Goal: Task Accomplishment & Management: Complete application form

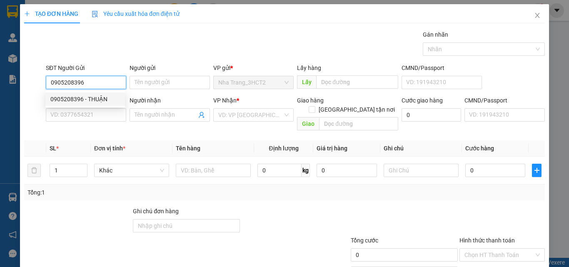
type input "0905208396"
click at [60, 106] on div "0905208396 0905208396 - THUẬN" at bounding box center [85, 99] width 80 height 17
click at [87, 82] on input "0905208396" at bounding box center [86, 82] width 80 height 13
click at [87, 98] on div "0905208396 - THUẬN" at bounding box center [85, 99] width 70 height 9
type input "THUẬN"
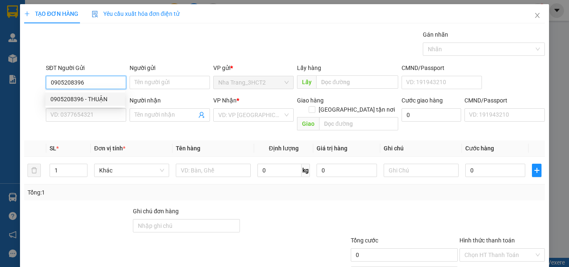
type input "0918255852"
type input "NAM"
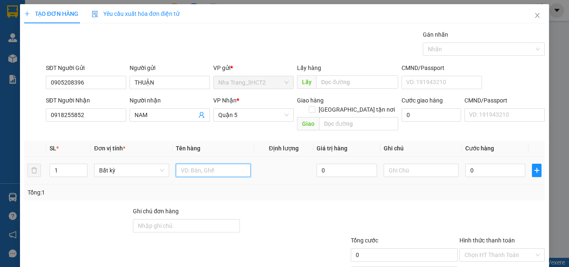
click at [219, 166] on input "text" at bounding box center [213, 170] width 75 height 13
type input "1 THÙNG"
click at [482, 164] on input "0" at bounding box center [495, 170] width 60 height 13
type input "2"
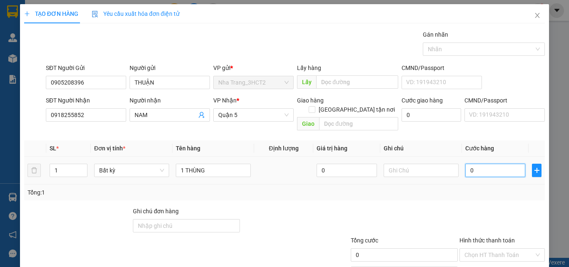
type input "2"
type input "20"
click at [478, 249] on input "Hình thức thanh toán" at bounding box center [499, 255] width 70 height 12
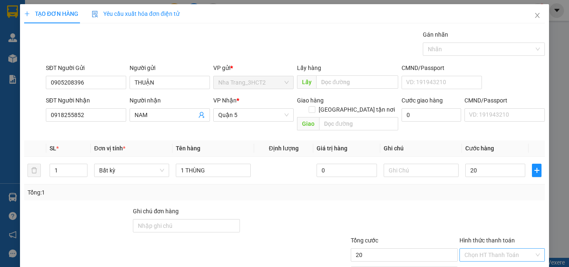
type input "20.000"
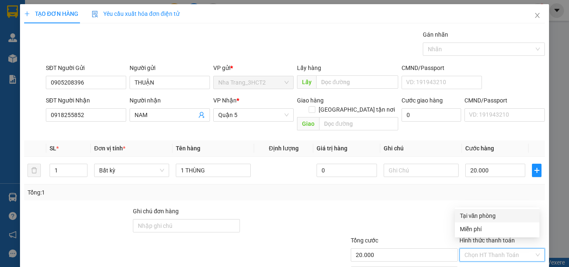
click at [478, 217] on div "Tại văn phòng" at bounding box center [497, 215] width 75 height 9
type input "0"
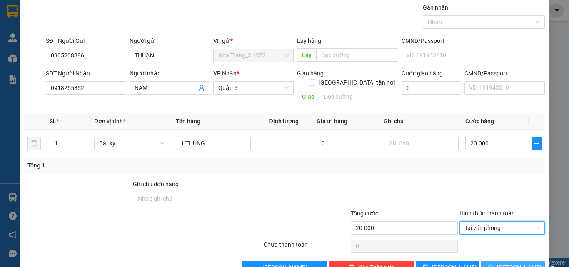
scroll to position [41, 0]
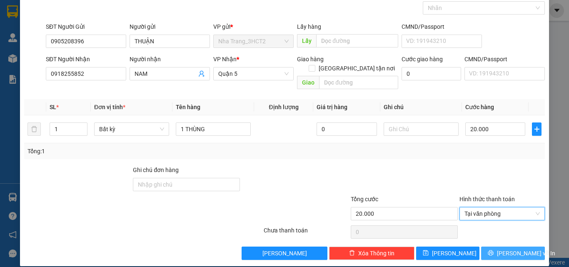
click at [503, 249] on button "[PERSON_NAME] và In" at bounding box center [513, 253] width 64 height 13
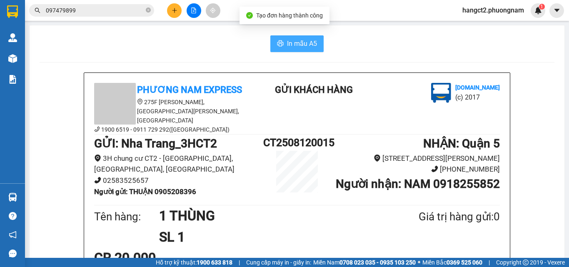
click at [292, 47] on span "In mẫu A5" at bounding box center [302, 43] width 30 height 10
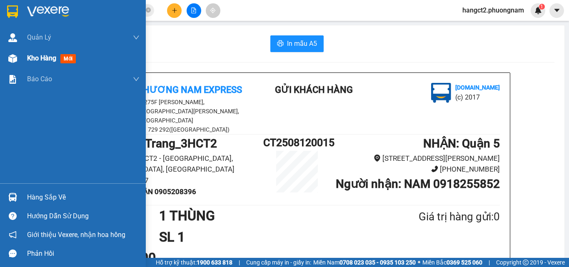
click at [27, 57] on div "Kho hàng mới" at bounding box center [73, 58] width 146 height 21
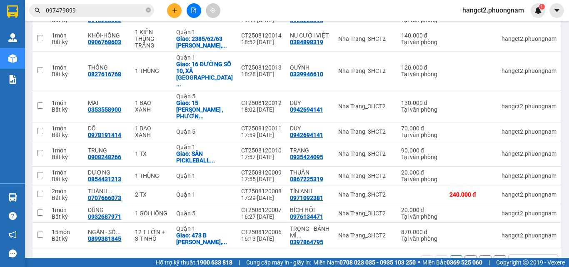
scroll to position [137, 0]
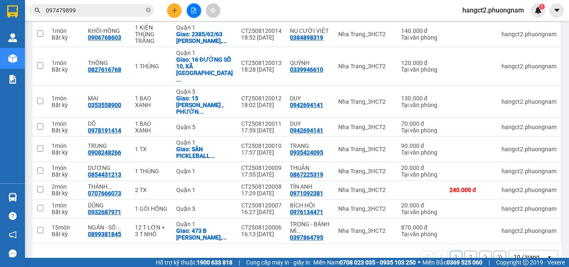
click at [546, 254] on icon "open" at bounding box center [549, 257] width 7 height 7
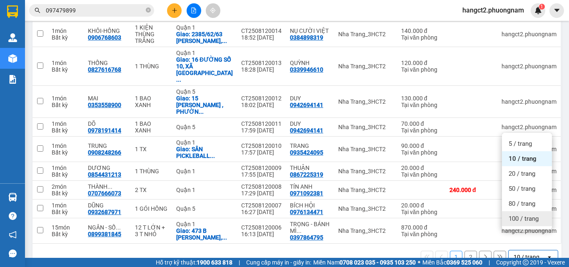
click at [533, 219] on span "100 / trang" at bounding box center [523, 218] width 30 height 8
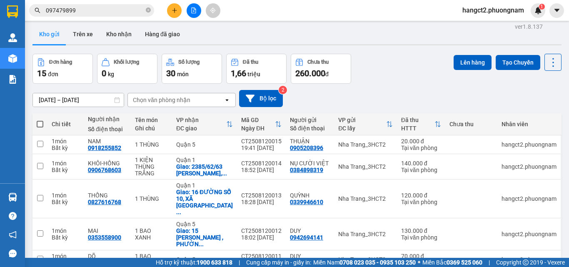
scroll to position [0, 0]
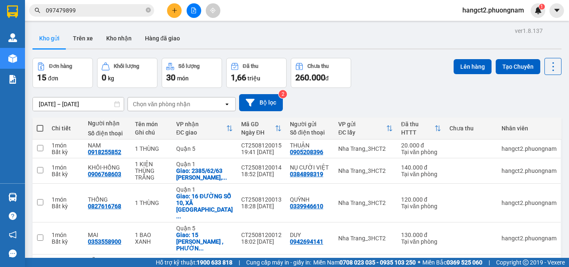
click at [440, 75] on div "Đơn hàng 15 đơn Khối lượng 0 kg Số lượng 30 món Đã thu 1,66 triệu Chưa thu 260.…" at bounding box center [296, 73] width 529 height 30
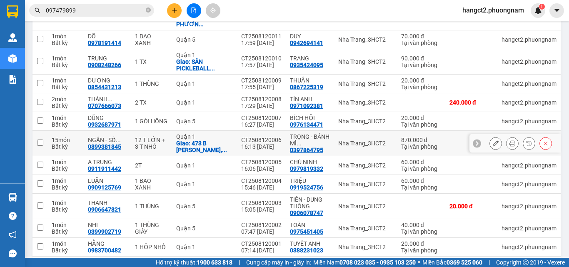
scroll to position [237, 0]
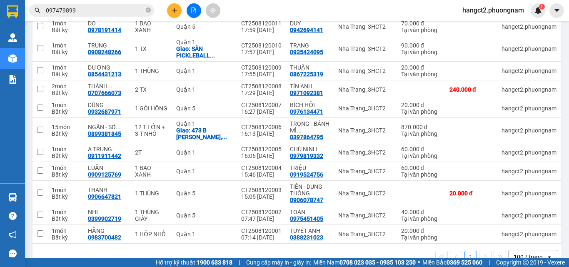
click at [562, 57] on main "ver 1.8.137 Kho gửi Trên xe Kho nhận Hàng đã giao Đơn hàng 15 đơn Khối lượng 0 …" at bounding box center [284, 129] width 569 height 258
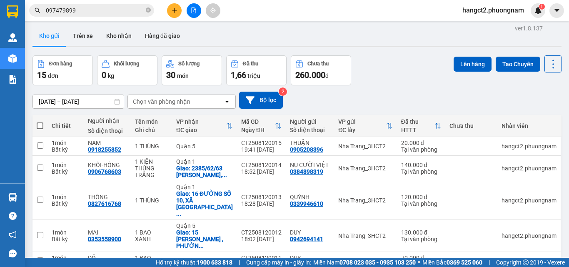
scroll to position [0, 0]
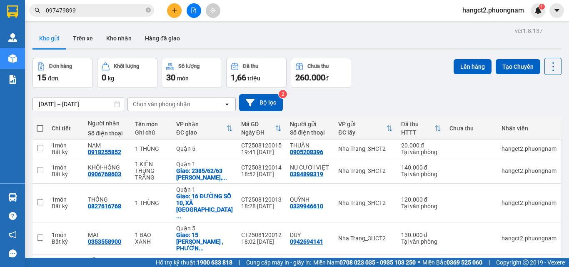
click at [390, 84] on div "Đơn hàng 15 đơn Khối lượng 0 kg Số lượng 30 món Đã thu 1,66 triệu Chưa thu 260.…" at bounding box center [296, 73] width 529 height 30
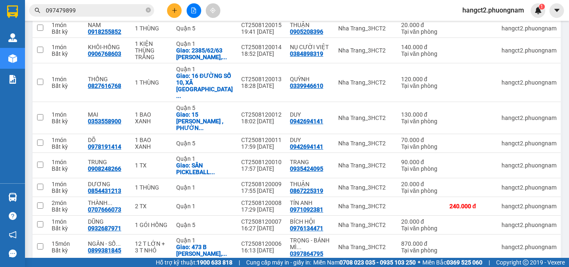
scroll to position [125, 0]
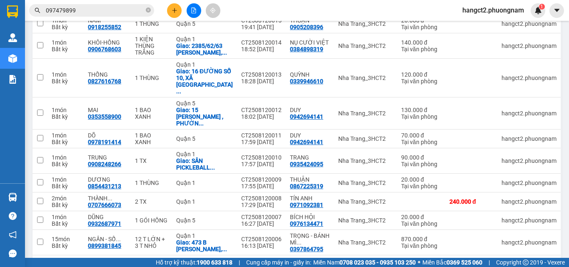
click at [562, 46] on main "ver 1.8.137 Kho gửi Trên xe Kho nhận Hàng đã giao Đơn hàng 15 đơn Khối lượng 0 …" at bounding box center [284, 129] width 569 height 258
click at [114, 9] on input "097479899" at bounding box center [95, 10] width 98 height 9
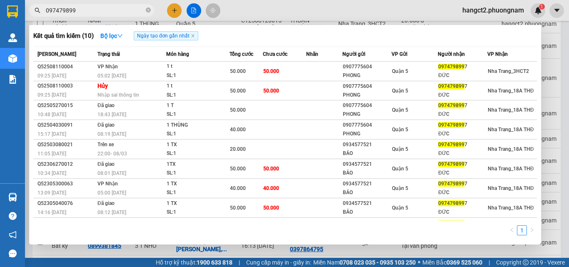
click at [114, 9] on input "097479899" at bounding box center [95, 10] width 98 height 9
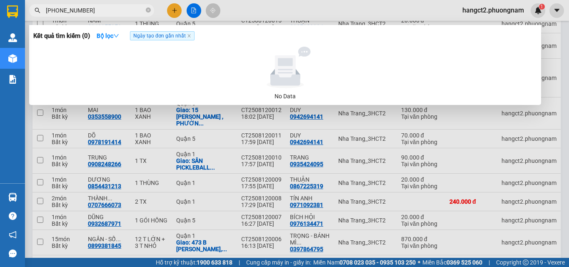
type input "[PHONE_NUMBER]"
click at [562, 49] on div at bounding box center [284, 133] width 569 height 267
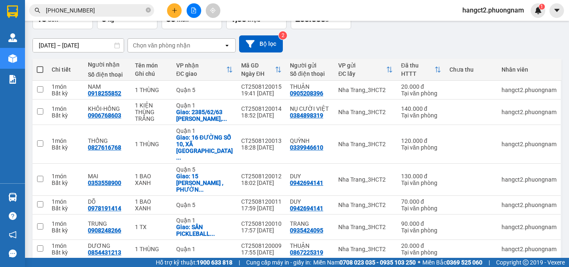
scroll to position [0, 0]
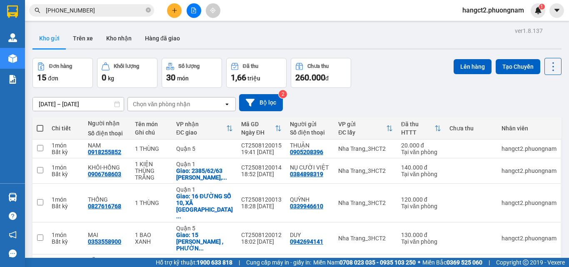
drag, startPoint x: 40, startPoint y: 129, endPoint x: 72, endPoint y: 120, distance: 32.7
click at [40, 129] on span at bounding box center [40, 128] width 7 height 7
click at [40, 124] on input "checkbox" at bounding box center [40, 124] width 0 height 0
checkbox input "true"
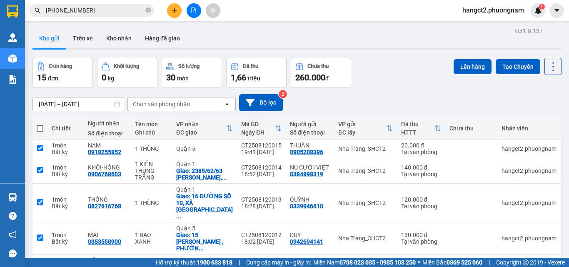
checkbox input "true"
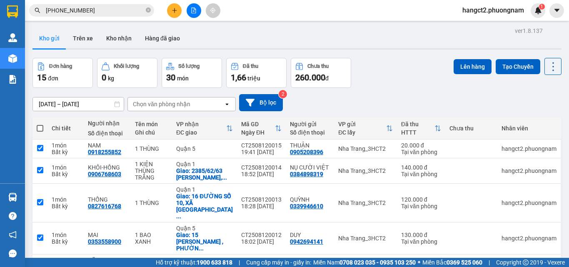
checkbox input "true"
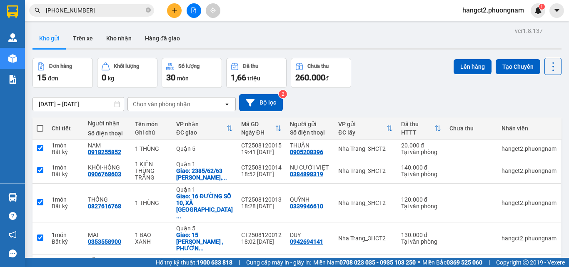
checkbox input "true"
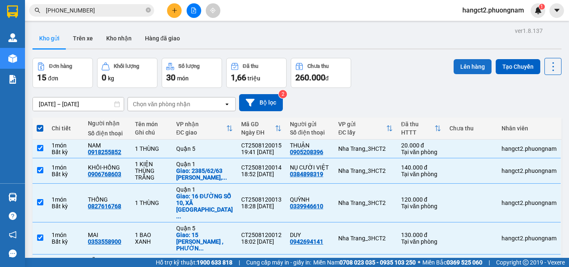
click at [466, 67] on button "Lên hàng" at bounding box center [472, 66] width 38 height 15
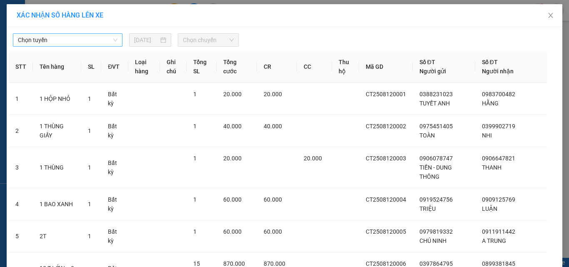
click at [44, 44] on span "Chọn tuyến" at bounding box center [68, 40] width 100 height 12
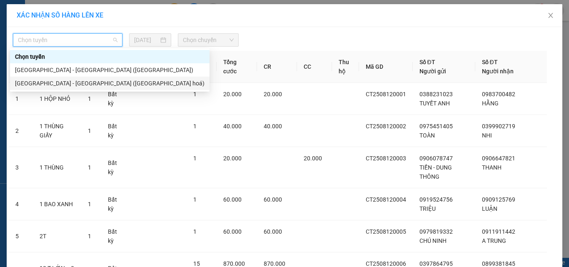
click at [60, 85] on div "[GEOGRAPHIC_DATA] - [GEOGRAPHIC_DATA] ([GEOGRAPHIC_DATA] hoá)" at bounding box center [109, 83] width 189 height 9
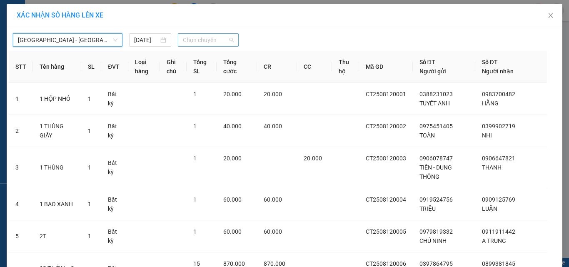
click at [211, 39] on span "Chọn chuyến" at bounding box center [208, 40] width 51 height 12
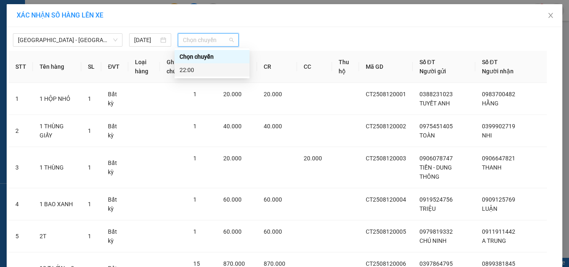
click at [205, 73] on div "22:00" at bounding box center [211, 69] width 65 height 9
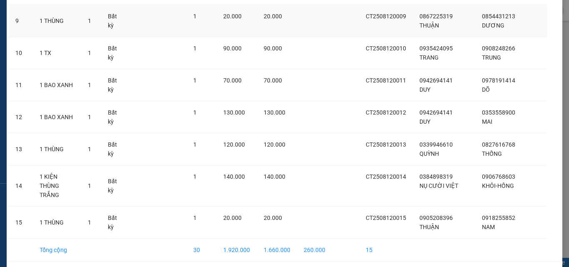
scroll to position [381, 0]
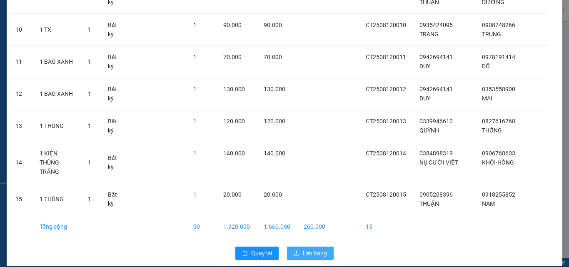
click at [319, 249] on span "Lên hàng" at bounding box center [315, 253] width 24 height 9
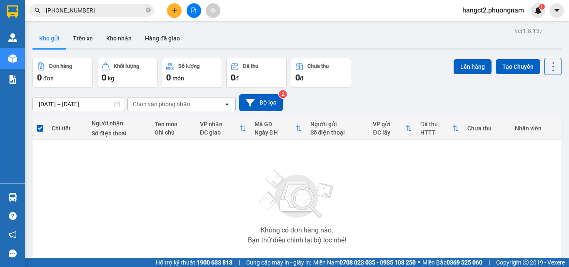
click at [543, 102] on div "[DATE] – [DATE] Press the down arrow key to interact with the calendar and sele…" at bounding box center [296, 102] width 529 height 17
click at [176, 10] on icon "plus" at bounding box center [175, 10] width 6 height 6
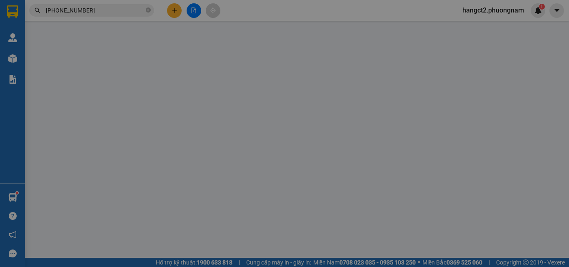
click at [176, 10] on span "Yêu cầu xuất hóa đơn điện tử" at bounding box center [136, 13] width 88 height 7
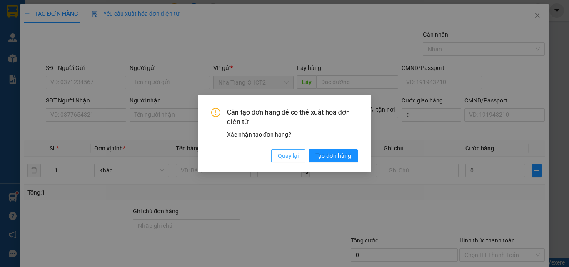
click at [296, 153] on span "Quay lại" at bounding box center [288, 155] width 21 height 9
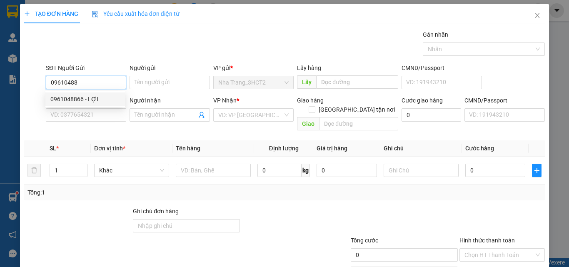
click at [70, 100] on div "0961048866 - LỢI" at bounding box center [85, 99] width 70 height 9
type input "0961048866"
type input "LỢI"
type input "0967050591"
type input "MY"
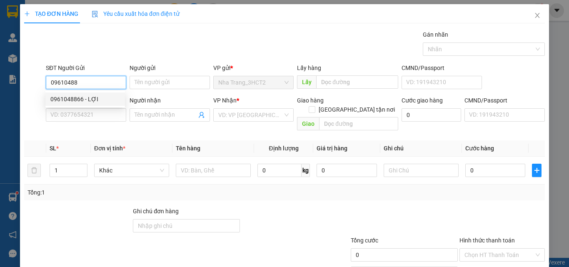
checkbox input "true"
type input "20N5 KHU DÂN CƯ JAMONA GOLDEN SILK BÙI VĂN BA , PHƯỜNG [GEOGRAPHIC_DATA] , [GEO…"
type input "60.000"
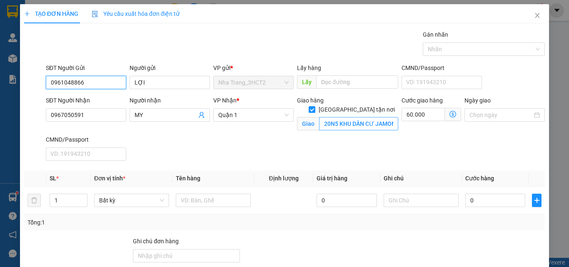
type input "0961048866"
click at [357, 117] on input "20N5 KHU DÂN CƯ JAMONA GOLDEN SILK BÙI VĂN BA , PHƯỜNG [GEOGRAPHIC_DATA] , [GEO…" at bounding box center [358, 123] width 79 height 13
click at [362, 117] on input "20N5 KHU DÂN CƯ JAMONA GOLDEN SILK BÙI VĂN BA , PHƯỜNG [GEOGRAPHIC_DATA] , [GEO…" at bounding box center [358, 123] width 79 height 13
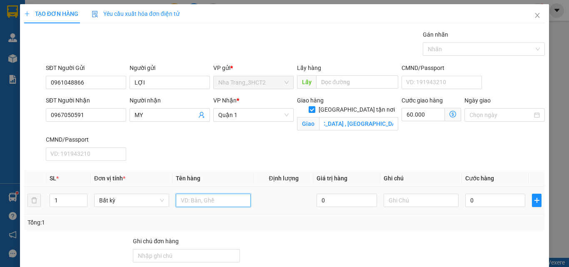
click at [197, 204] on input "text" at bounding box center [213, 200] width 75 height 13
type input "1 THÙNG"
click at [478, 204] on input "0" at bounding box center [495, 200] width 60 height 13
type input "2"
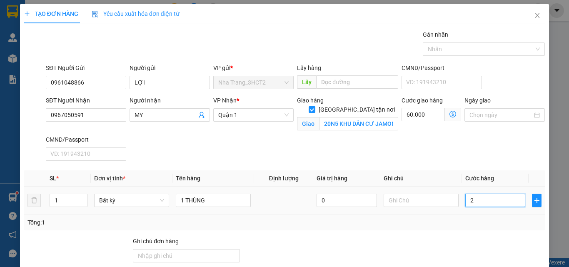
type input "60.002"
type input "20"
type input "60.020"
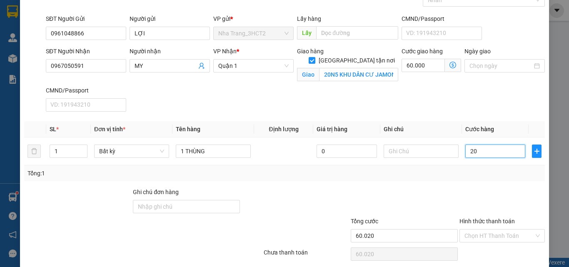
scroll to position [80, 0]
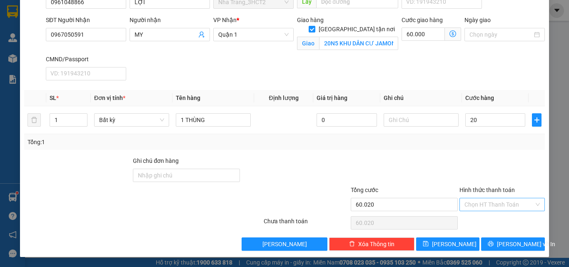
click at [482, 208] on input "Hình thức thanh toán" at bounding box center [499, 204] width 70 height 12
type input "20.000"
type input "80.000"
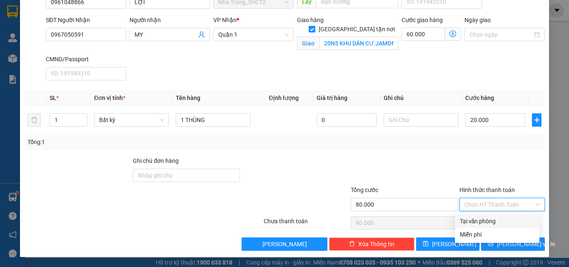
click at [481, 217] on div "Tại văn phòng" at bounding box center [497, 221] width 75 height 9
type input "0"
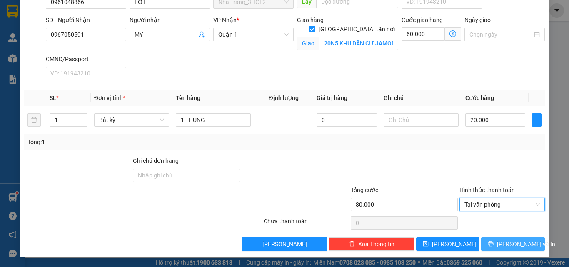
click at [499, 241] on button "[PERSON_NAME] và In" at bounding box center [513, 243] width 64 height 13
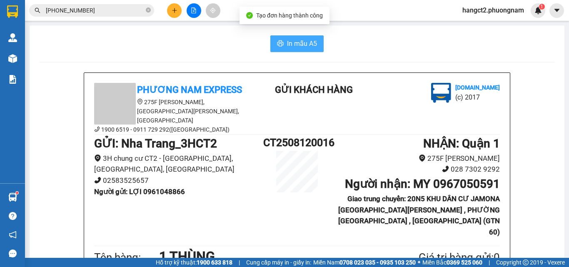
click at [299, 45] on span "In mẫu A5" at bounding box center [302, 43] width 30 height 10
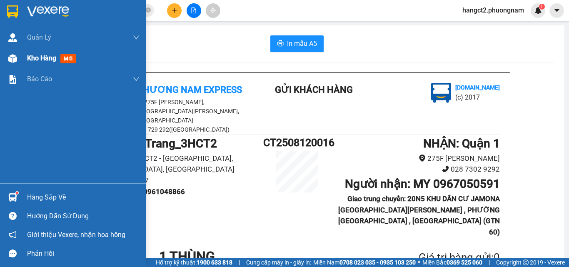
click at [40, 57] on span "Kho hàng" at bounding box center [41, 58] width 29 height 8
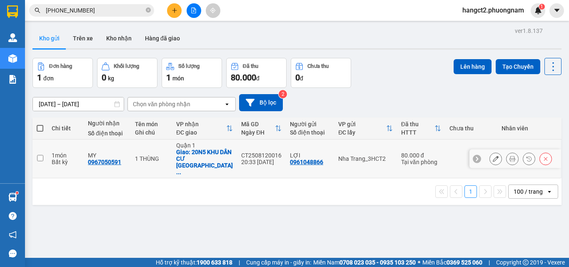
click at [506, 152] on button at bounding box center [512, 159] width 12 height 15
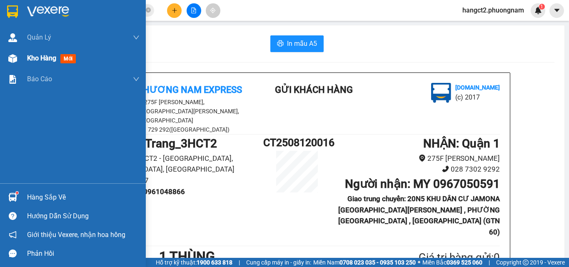
click at [36, 59] on span "Kho hàng" at bounding box center [41, 58] width 29 height 8
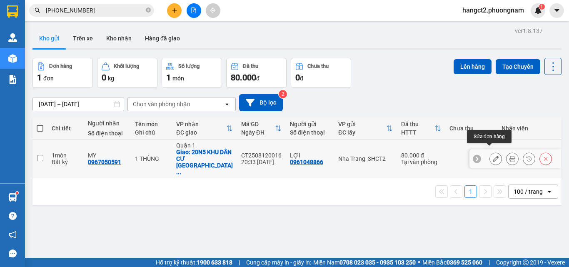
click at [493, 156] on icon at bounding box center [496, 159] width 6 height 6
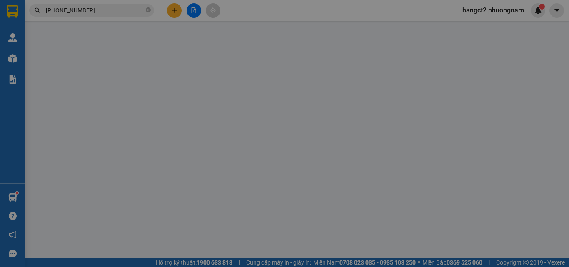
type input "0961048866"
type input "0967050591"
checkbox input "true"
type input "20N5 KHU DÂN CƯ JAMONA GOLDEN SILK BÙI VĂN BA , PHƯỜNG [GEOGRAPHIC_DATA] , [GEO…"
type input "80.000"
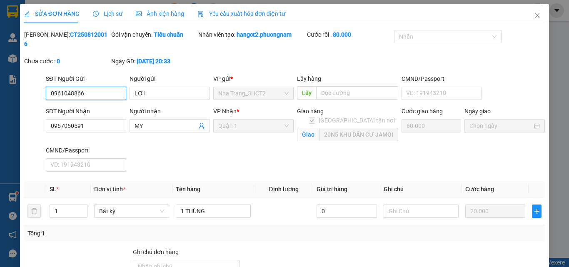
scroll to position [82, 0]
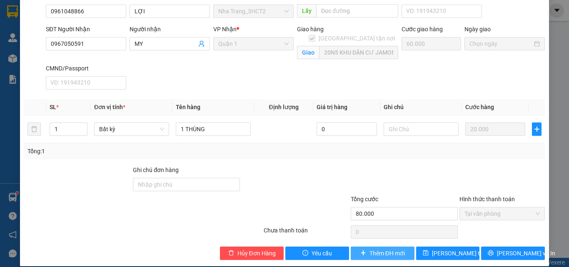
click at [369, 249] on span "Thêm ĐH mới" at bounding box center [386, 253] width 35 height 9
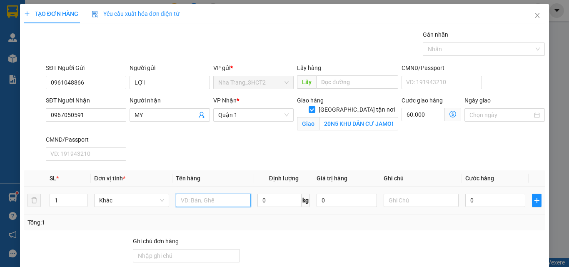
click at [200, 199] on input "text" at bounding box center [213, 200] width 75 height 13
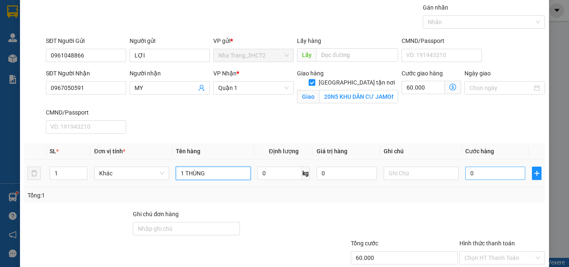
scroll to position [42, 0]
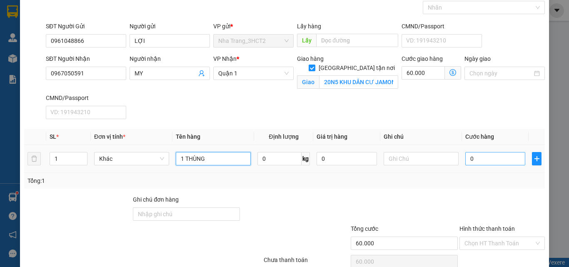
type input "1 THÙNG"
click at [472, 152] on input "0" at bounding box center [495, 158] width 60 height 13
type input "2"
type input "60.002"
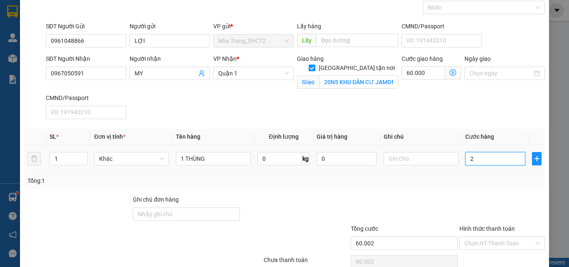
type input "20"
type input "60.020"
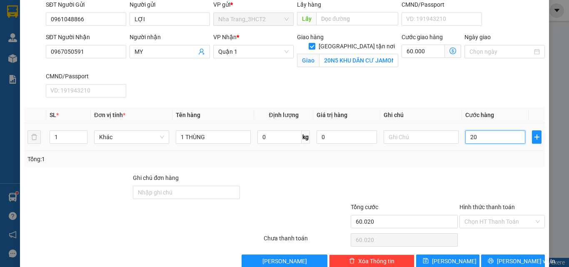
scroll to position [80, 0]
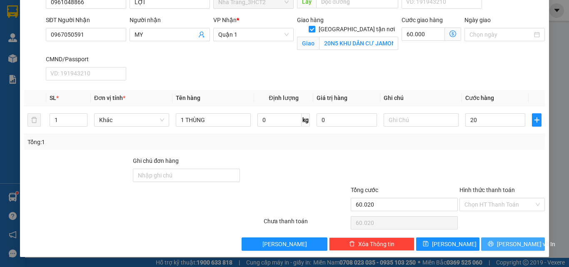
drag, startPoint x: 508, startPoint y: 243, endPoint x: 505, endPoint y: 238, distance: 6.0
click at [508, 243] on span "[PERSON_NAME] và In" at bounding box center [526, 243] width 58 height 9
type input "20.000"
type input "80.000"
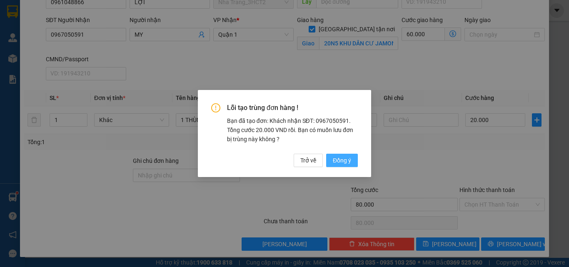
click at [344, 161] on span "Đồng ý" at bounding box center [342, 160] width 18 height 9
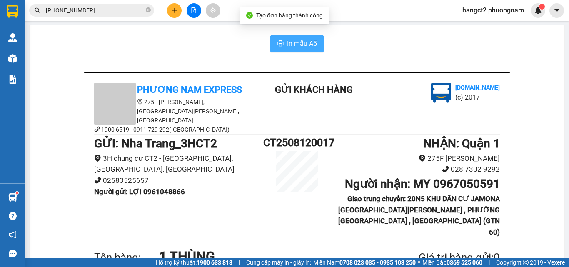
click at [287, 45] on span "In mẫu A5" at bounding box center [302, 43] width 30 height 10
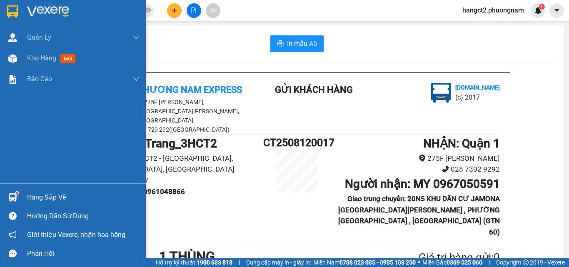
click at [19, 57] on div at bounding box center [12, 58] width 15 height 15
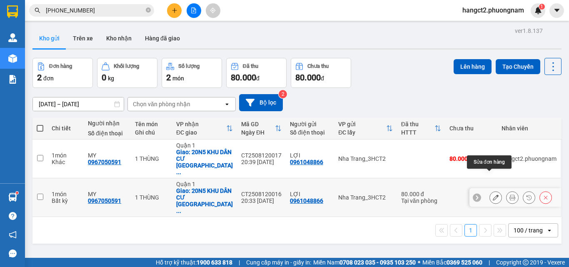
click at [493, 194] on icon at bounding box center [496, 197] width 6 height 6
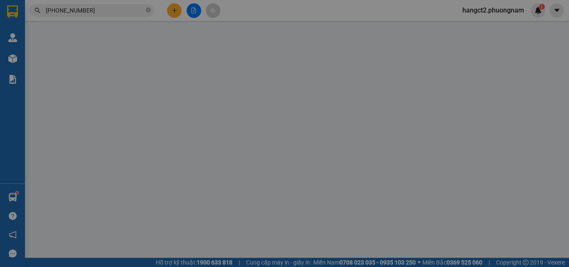
type input "0961048866"
type input "0967050591"
checkbox input "true"
type input "20N5 KHU DÂN CƯ JAMONA GOLDEN SILK BÙI VĂN BA , PHƯỜNG [GEOGRAPHIC_DATA] , [GEO…"
type input "80.000"
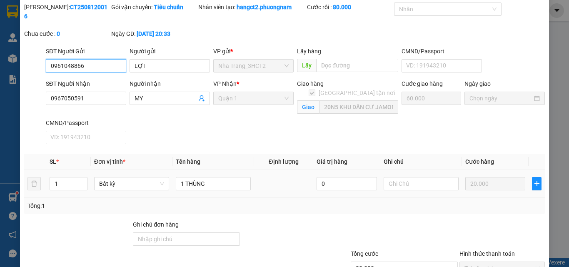
scroll to position [82, 0]
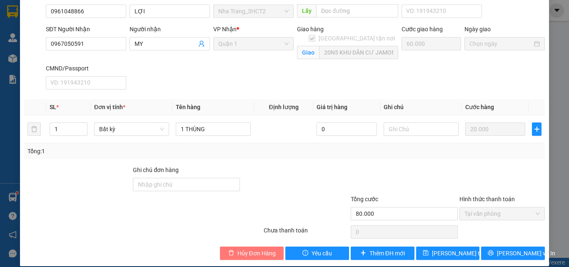
click at [255, 249] on span "Hủy Đơn Hàng" at bounding box center [256, 253] width 38 height 9
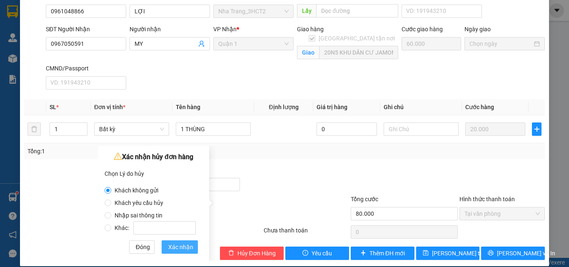
click at [178, 249] on span "Xác nhận" at bounding box center [180, 246] width 25 height 9
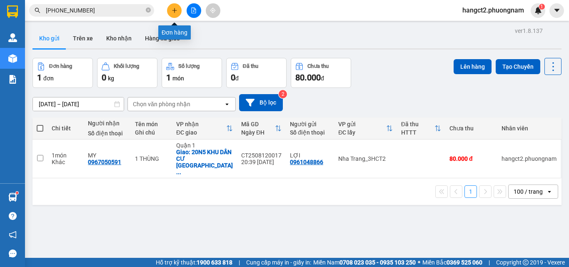
click at [176, 11] on icon "plus" at bounding box center [175, 10] width 6 height 6
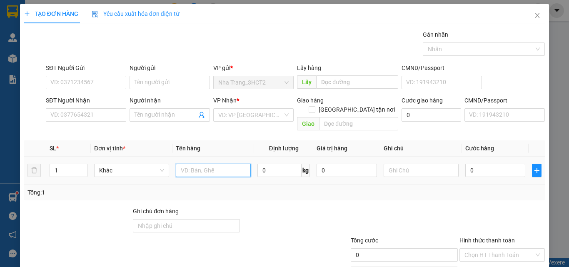
click at [204, 164] on input "text" at bounding box center [213, 170] width 75 height 13
type input "1 TX"
click at [471, 164] on input "0" at bounding box center [495, 170] width 60 height 13
type input "3"
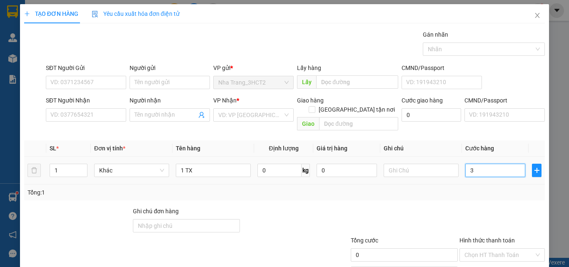
type input "3"
type input "30"
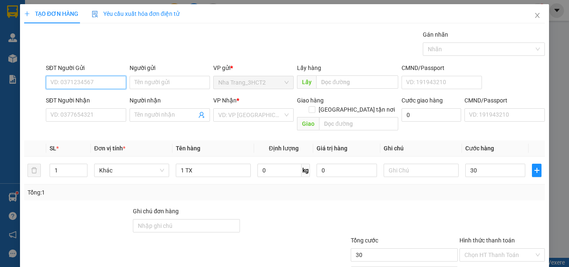
type input "30.000"
click at [68, 82] on input "SĐT Người Gửi" at bounding box center [86, 82] width 80 height 13
type input "0934486687"
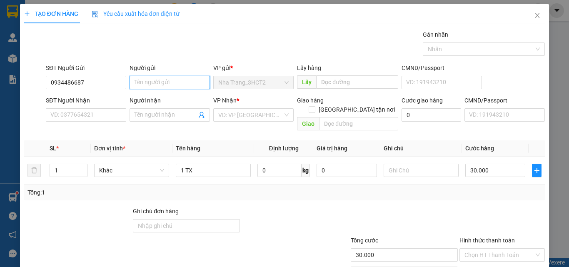
click at [160, 84] on input "Người gửi" at bounding box center [170, 82] width 80 height 13
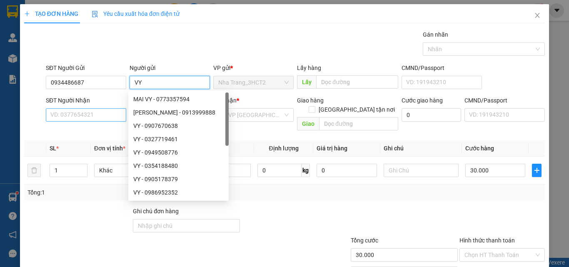
type input "VY"
click at [106, 117] on input "SĐT Người Nhận" at bounding box center [86, 114] width 80 height 13
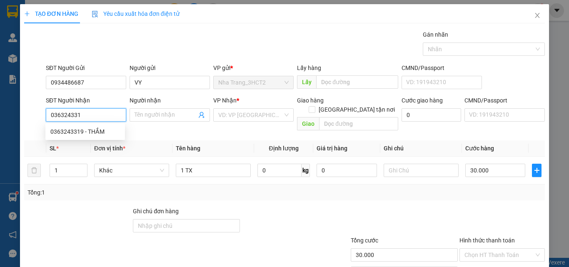
type input "0363243319"
click at [99, 134] on div "0363243319 - THẮM" at bounding box center [85, 131] width 70 height 9
type input "THẮM"
checkbox input "true"
type input "GTN 70K ) 97 HOÀNG HOA THÁM , [GEOGRAPHIC_DATA] , [GEOGRAPHIC_DATA]"
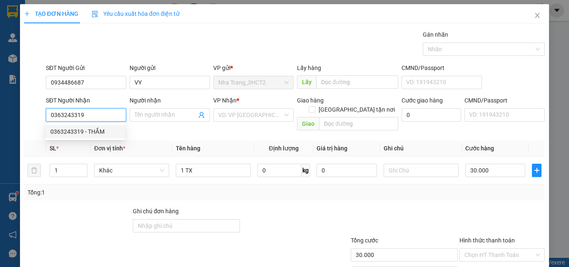
type input "100.000"
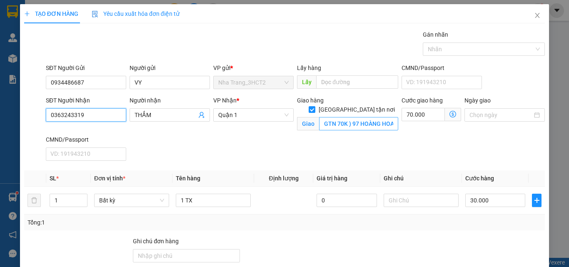
type input "0363243319"
click at [356, 117] on input "GTN 70K ) 97 HOÀNG HOA THÁM , [GEOGRAPHIC_DATA] , [GEOGRAPHIC_DATA]" at bounding box center [358, 123] width 79 height 13
click at [361, 117] on input "GTN 70K ) 97 HOÀNG HOA THÁM , [GEOGRAPHIC_DATA] , [GEOGRAPHIC_DATA]" at bounding box center [358, 123] width 79 height 13
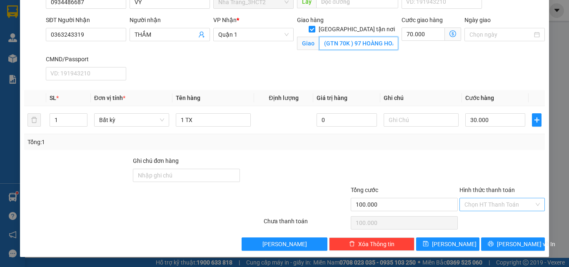
type input "(GTN 70K ) 97 HOÀNG HOA THÁM , [GEOGRAPHIC_DATA] , [GEOGRAPHIC_DATA]"
click at [477, 201] on input "Hình thức thanh toán" at bounding box center [499, 204] width 70 height 12
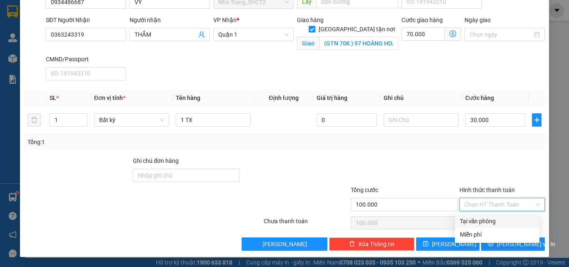
click at [476, 220] on div "Tại văn phòng" at bounding box center [497, 221] width 75 height 9
type input "0"
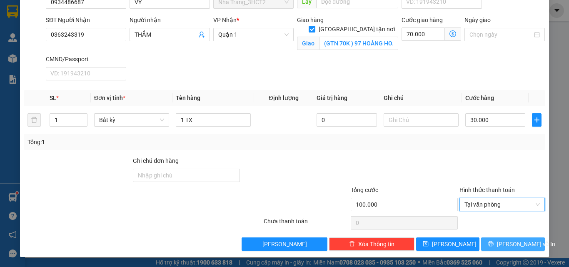
click at [508, 247] on span "[PERSON_NAME] và In" at bounding box center [526, 243] width 58 height 9
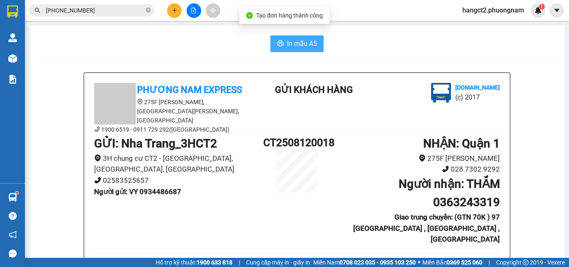
click at [288, 50] on button "In mẫu A5" at bounding box center [296, 43] width 53 height 17
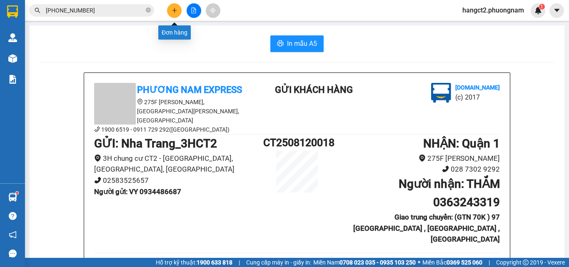
click at [176, 13] on button at bounding box center [174, 10] width 15 height 15
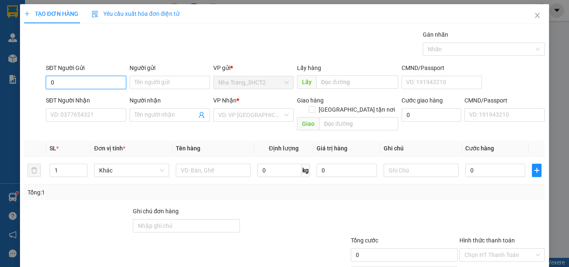
type input "0"
click at [59, 83] on input "0" at bounding box center [86, 82] width 80 height 13
click at [533, 19] on span "Close" at bounding box center [537, 15] width 23 height 23
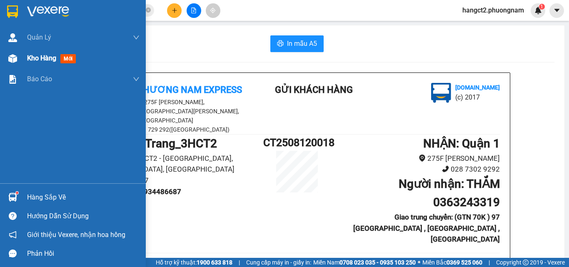
click at [37, 59] on span "Kho hàng" at bounding box center [41, 58] width 29 height 8
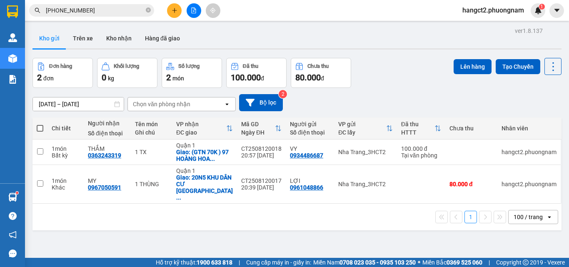
drag, startPoint x: 38, startPoint y: 129, endPoint x: 131, endPoint y: 109, distance: 94.5
click at [39, 129] on span at bounding box center [40, 128] width 7 height 7
click at [40, 124] on input "checkbox" at bounding box center [40, 124] width 0 height 0
checkbox input "true"
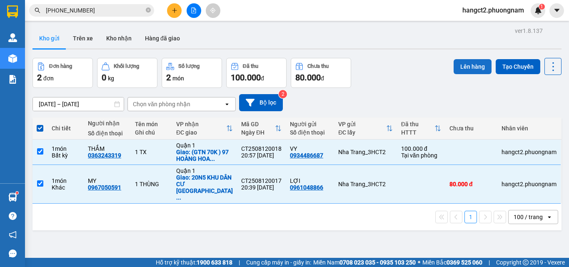
click at [457, 69] on button "Lên hàng" at bounding box center [472, 66] width 38 height 15
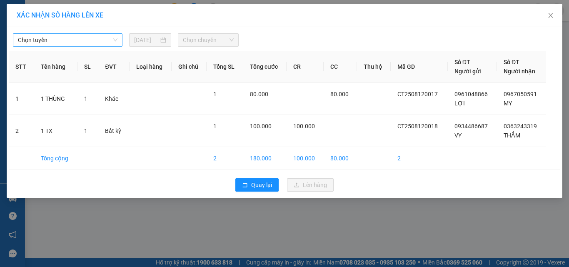
click at [68, 40] on span "Chọn tuyến" at bounding box center [68, 40] width 100 height 12
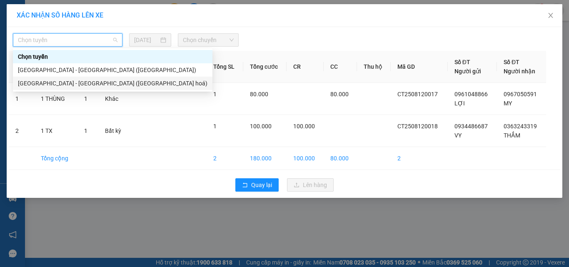
click at [65, 87] on div "[GEOGRAPHIC_DATA] - [GEOGRAPHIC_DATA] ([GEOGRAPHIC_DATA] hoá)" at bounding box center [112, 83] width 189 height 9
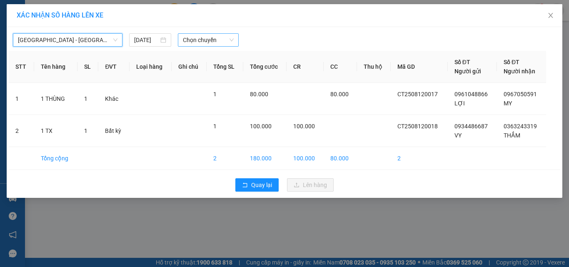
click at [194, 42] on span "Chọn chuyến" at bounding box center [208, 40] width 51 height 12
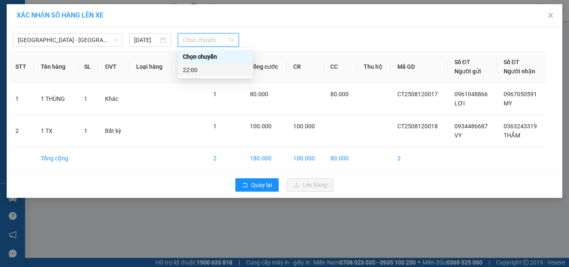
click at [220, 69] on div "22:00" at bounding box center [215, 69] width 65 height 9
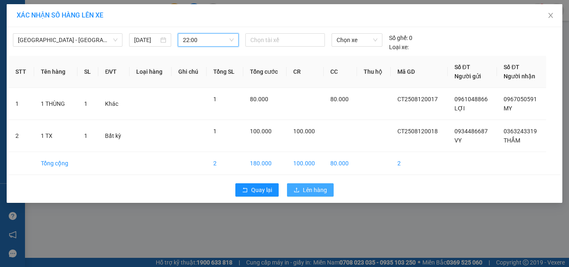
click at [317, 194] on span "Lên hàng" at bounding box center [315, 189] width 24 height 9
